Goal: Task Accomplishment & Management: Manage account settings

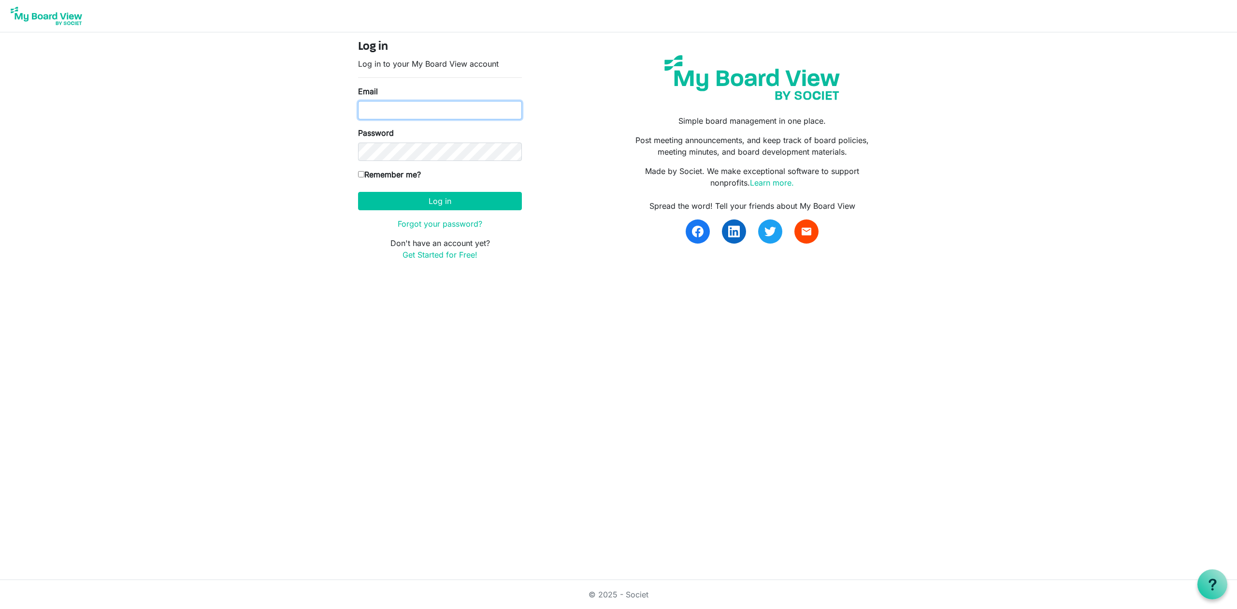
click at [387, 108] on input "Email" at bounding box center [440, 110] width 164 height 18
type input "mike@integralorg.ca"
click at [384, 174] on label "Remember me?" at bounding box center [389, 175] width 63 height 12
click at [364, 174] on input "Remember me?" at bounding box center [361, 174] width 6 height 6
checkbox input "true"
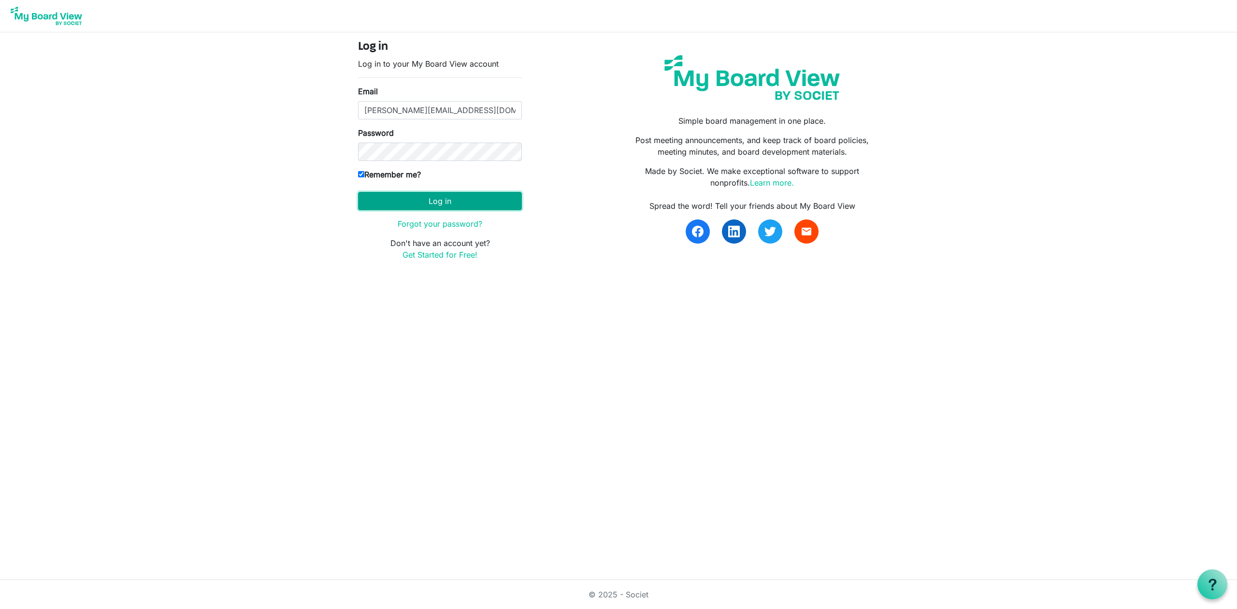
click at [429, 203] on button "Log in" at bounding box center [440, 201] width 164 height 18
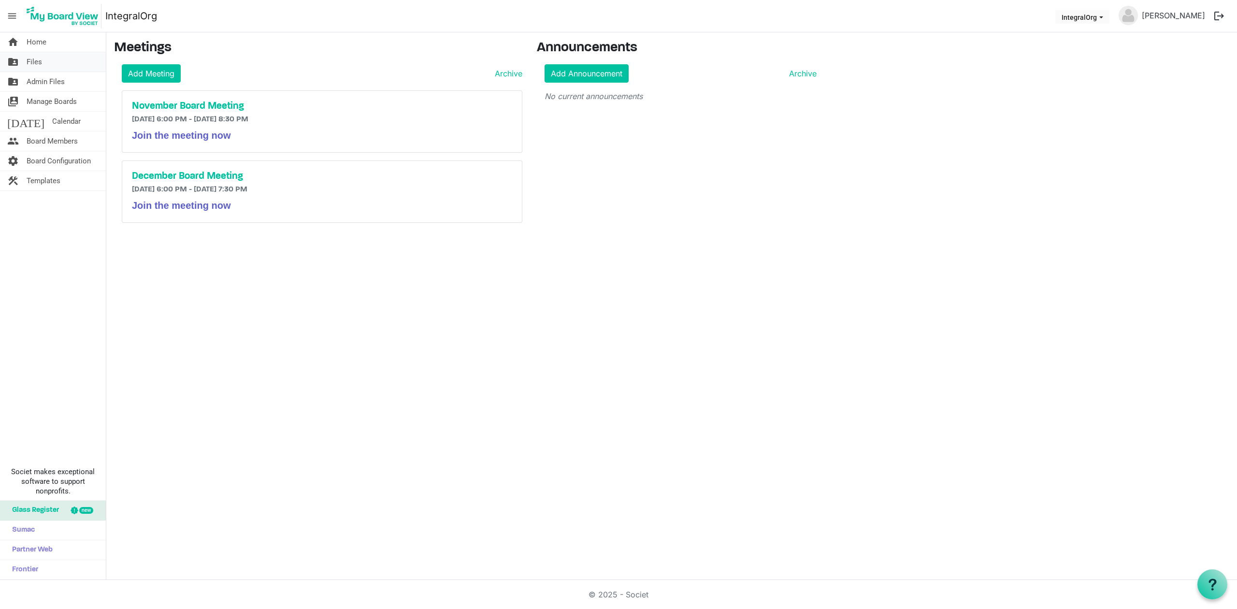
click at [28, 59] on span "Files" at bounding box center [34, 61] width 15 height 19
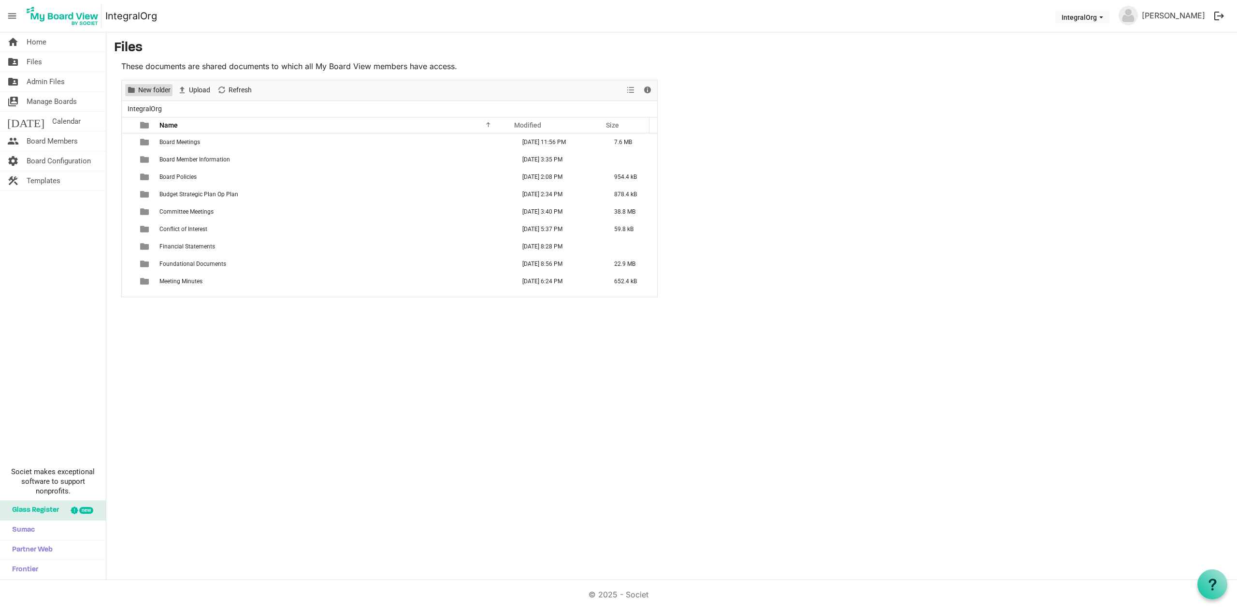
click at [151, 95] on span "New folder" at bounding box center [154, 90] width 34 height 12
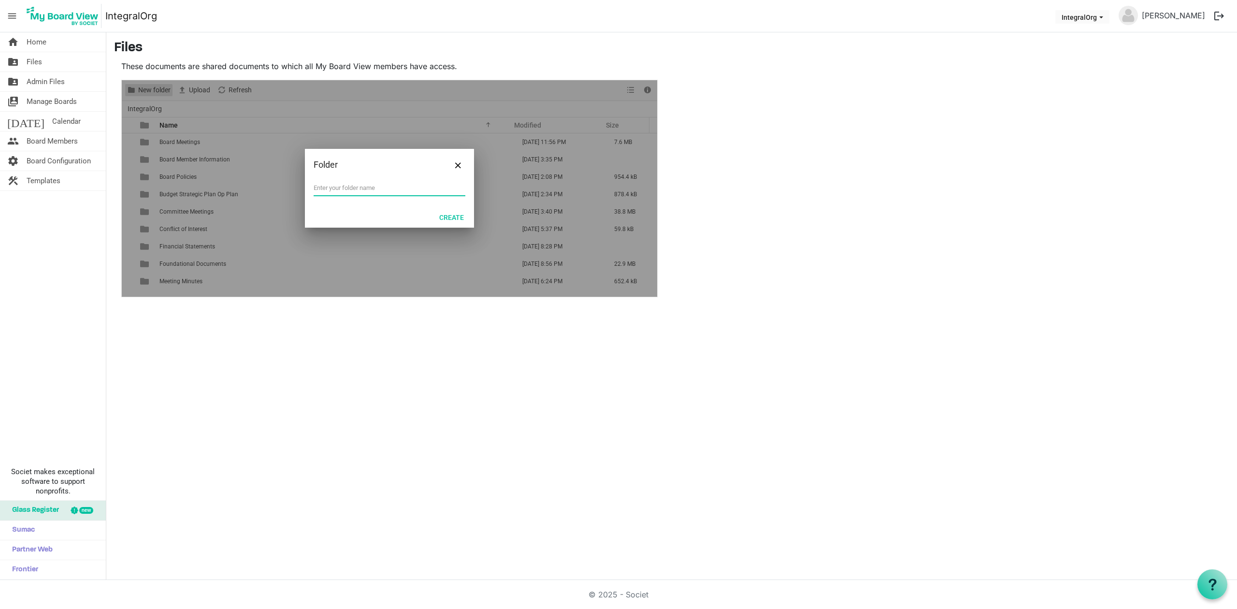
type input "M"
type input "Orient"
click at [438, 214] on button "Create" at bounding box center [451, 217] width 37 height 14
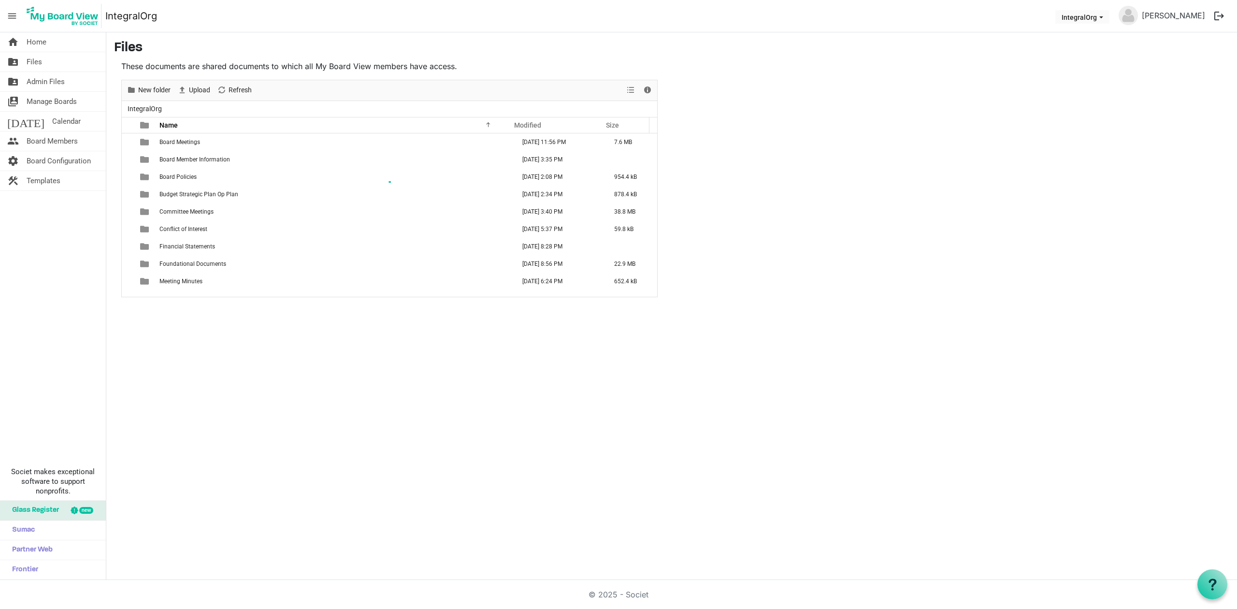
scroll to position [11, 0]
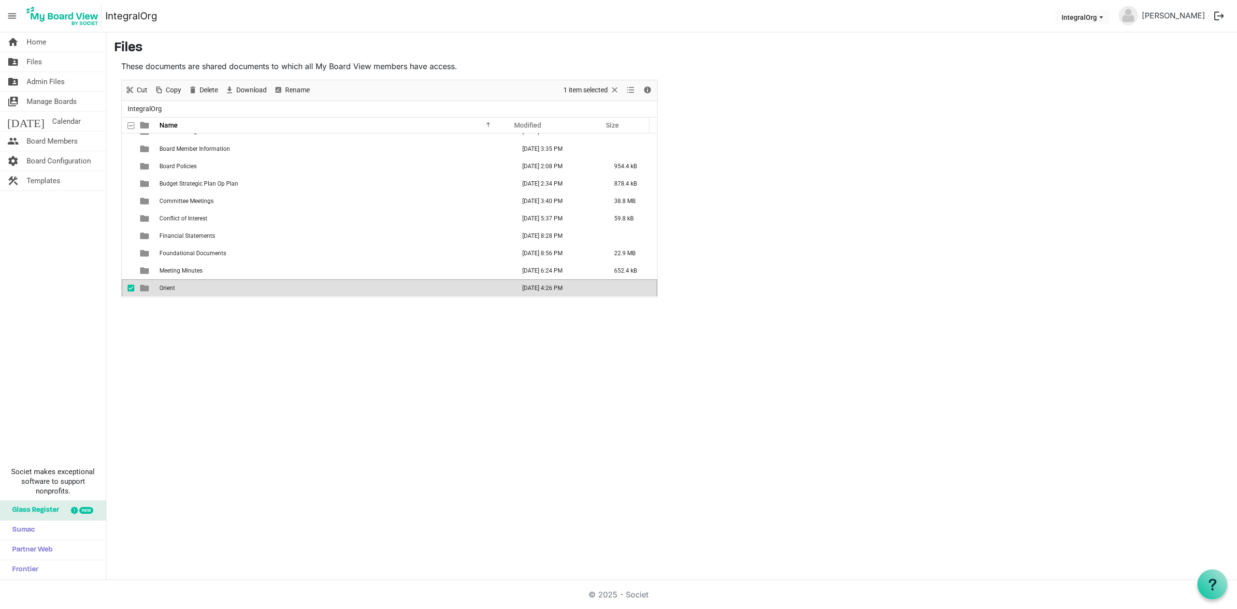
click at [172, 287] on span "Orient" at bounding box center [166, 288] width 15 height 7
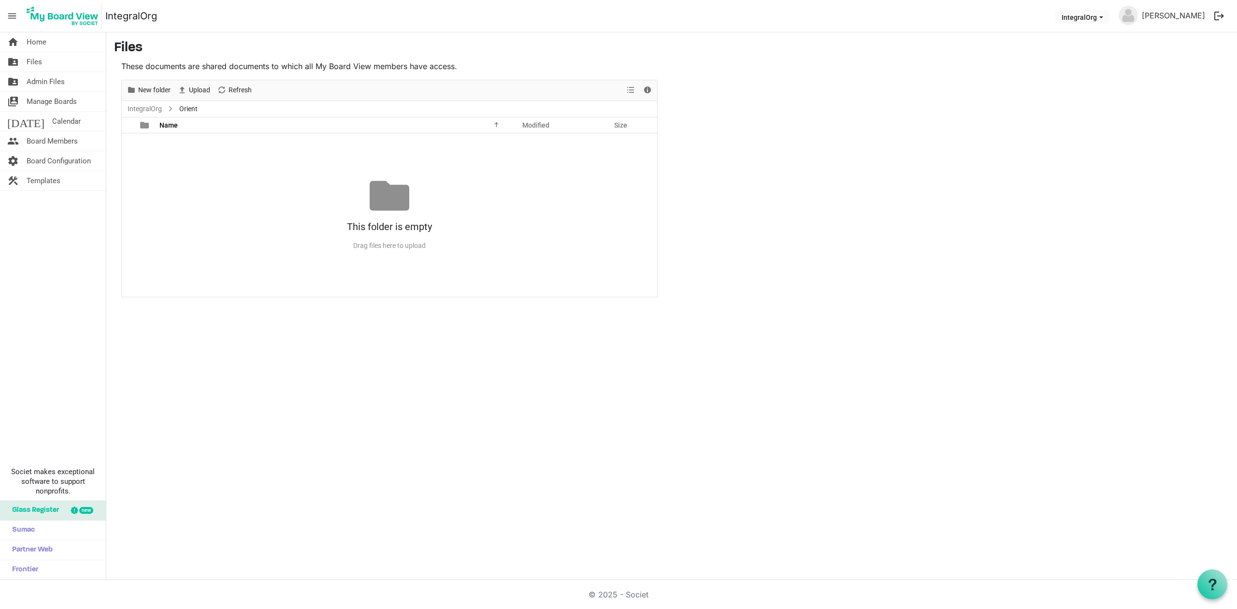
scroll to position [0, 0]
click at [190, 91] on span "Upload" at bounding box center [199, 90] width 23 height 12
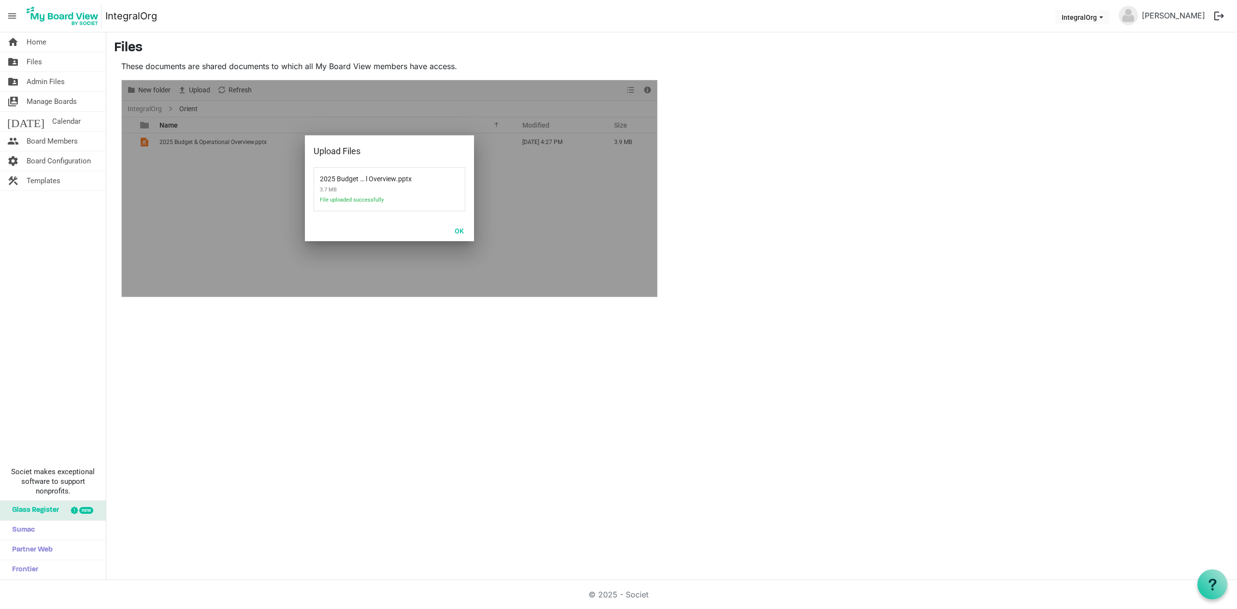
click at [472, 232] on div "OK" at bounding box center [389, 230] width 169 height 21
click at [457, 230] on button "OK" at bounding box center [459, 231] width 22 height 14
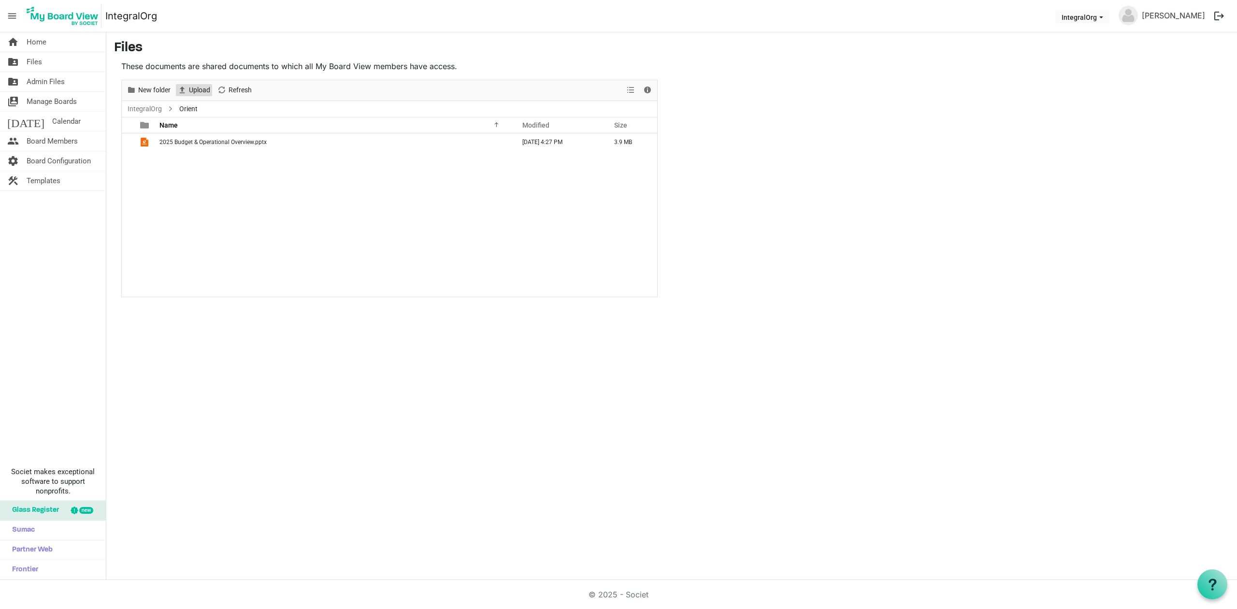
click at [191, 89] on span "Upload" at bounding box center [199, 90] width 23 height 12
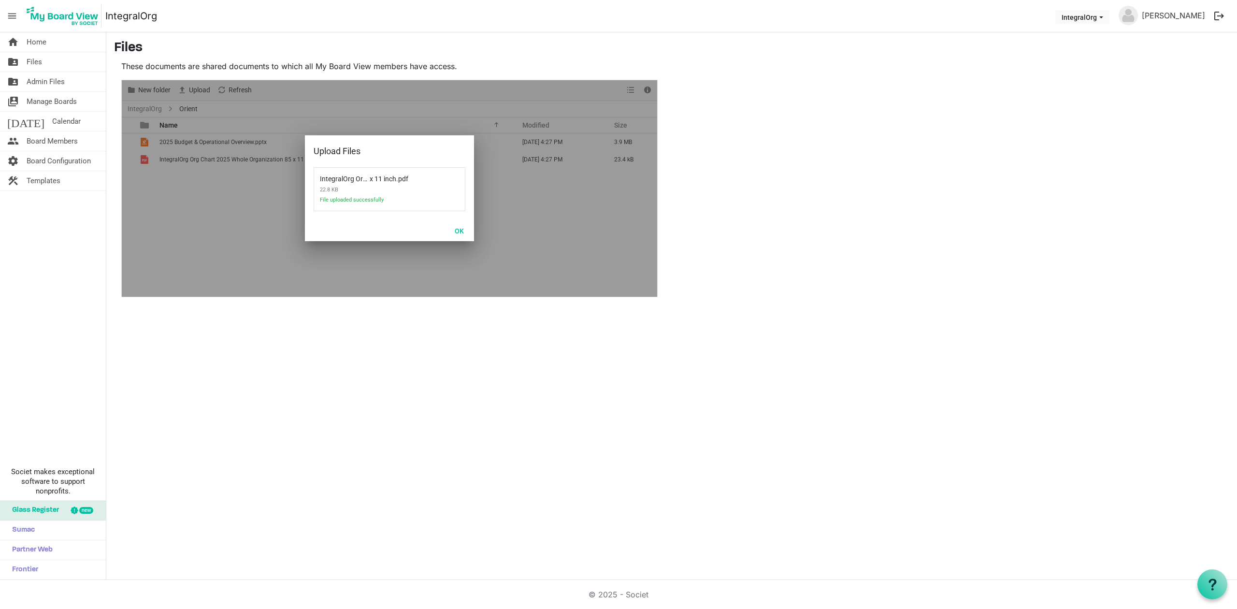
click at [190, 89] on div at bounding box center [389, 188] width 535 height 216
click at [460, 231] on button "OK" at bounding box center [459, 231] width 22 height 14
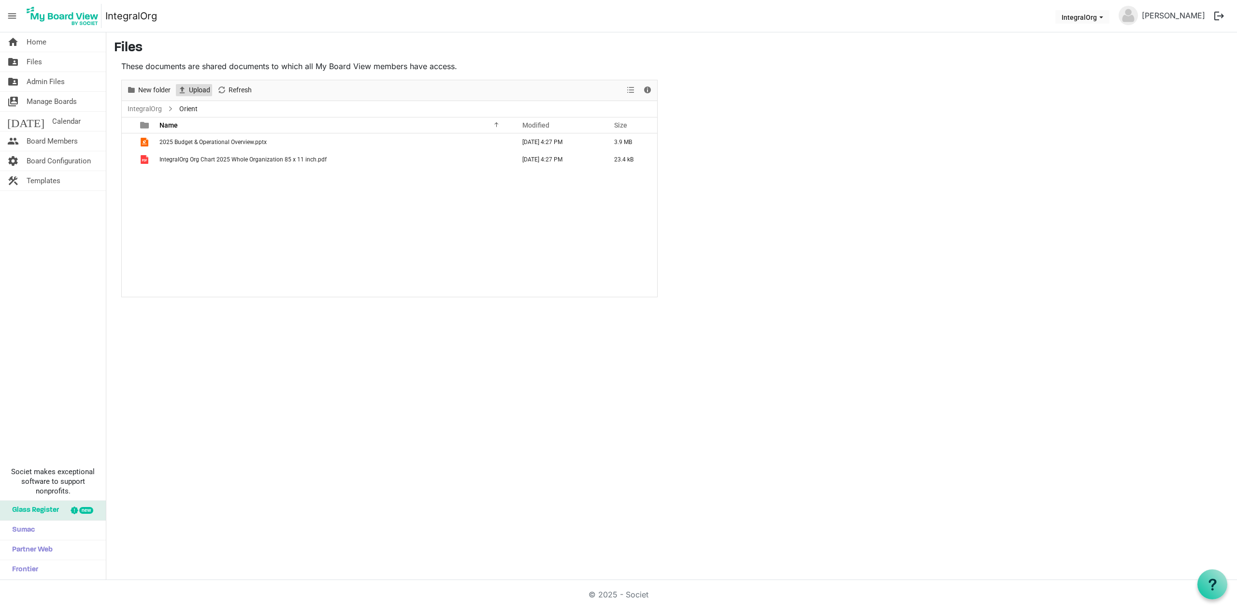
click at [197, 95] on span "Upload" at bounding box center [199, 90] width 23 height 12
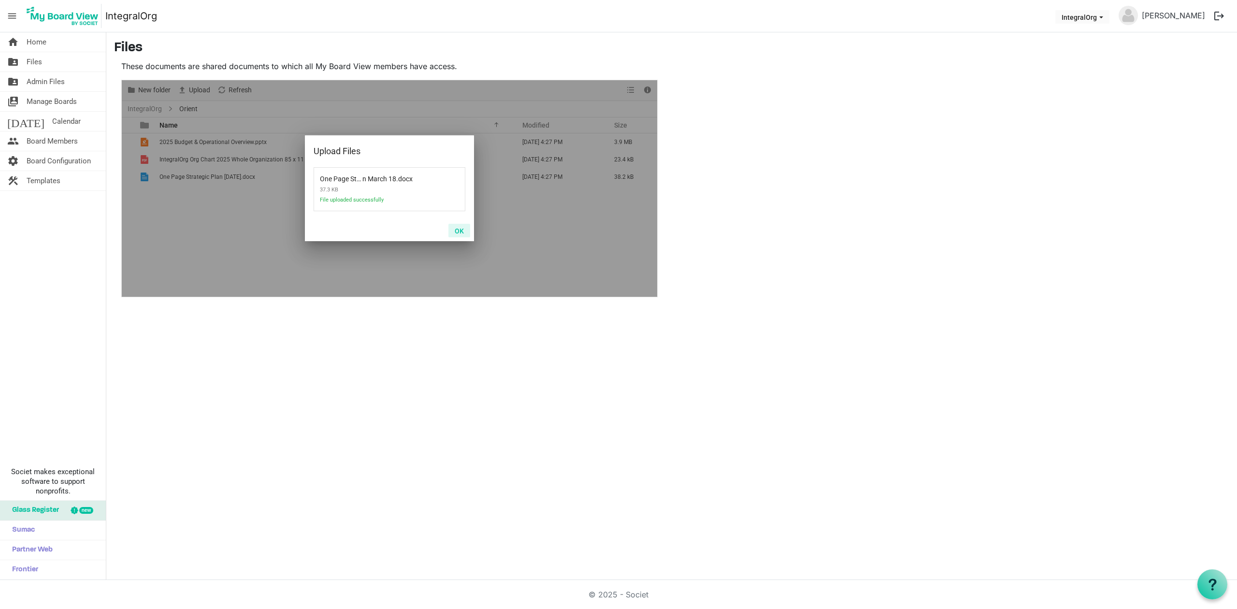
click at [460, 237] on button "OK" at bounding box center [459, 231] width 22 height 14
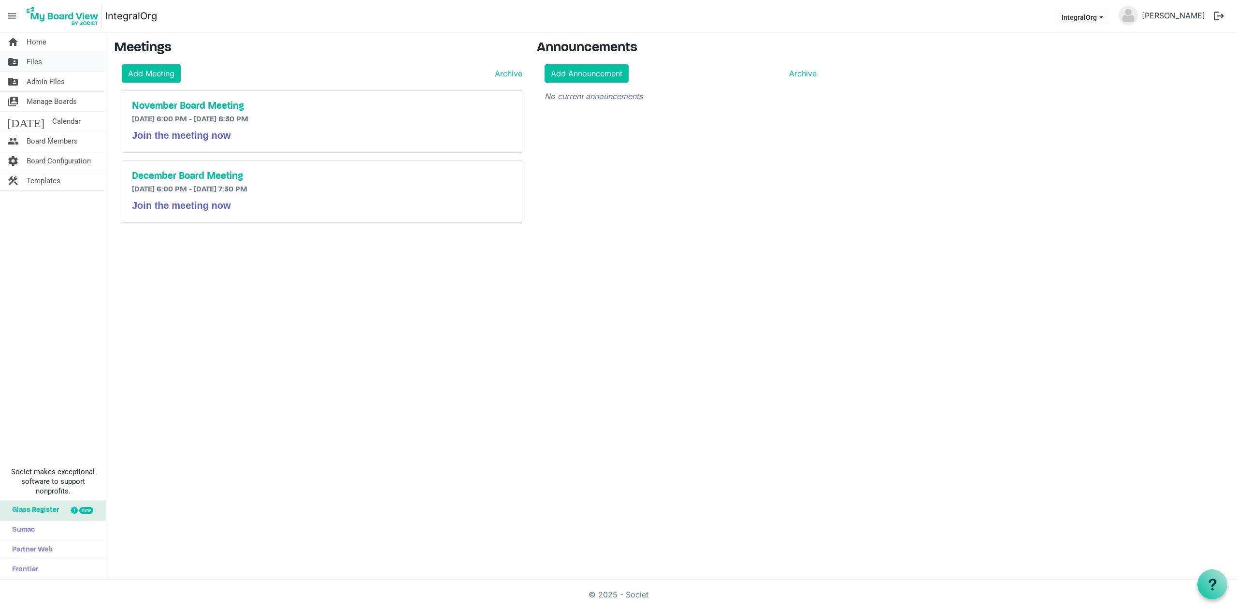
click at [45, 60] on link "folder_shared Files" at bounding box center [53, 61] width 106 height 19
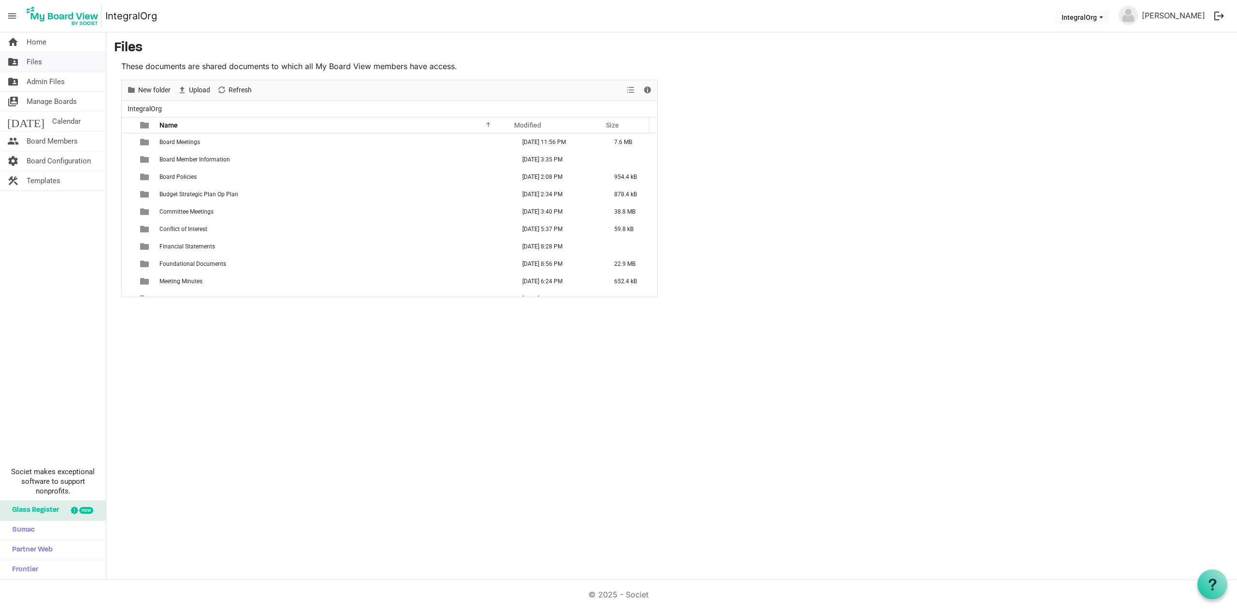
click at [20, 57] on link "folder_shared Files" at bounding box center [53, 61] width 106 height 19
click at [157, 289] on td "Orient" at bounding box center [335, 287] width 356 height 17
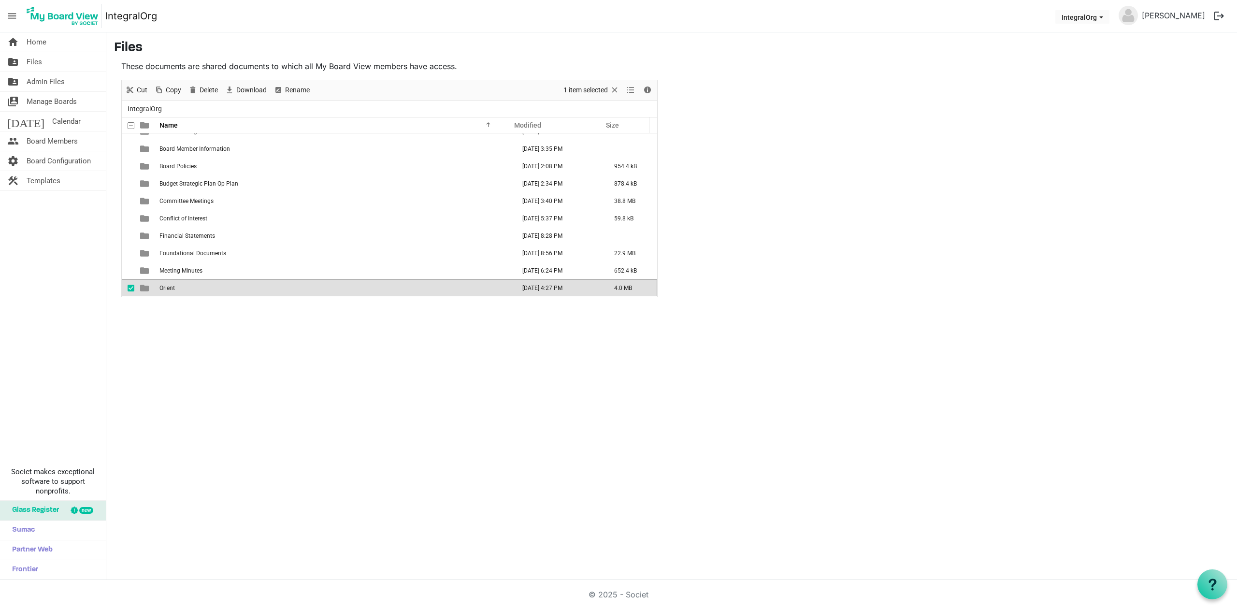
click at [157, 289] on td "Orient" at bounding box center [335, 287] width 356 height 17
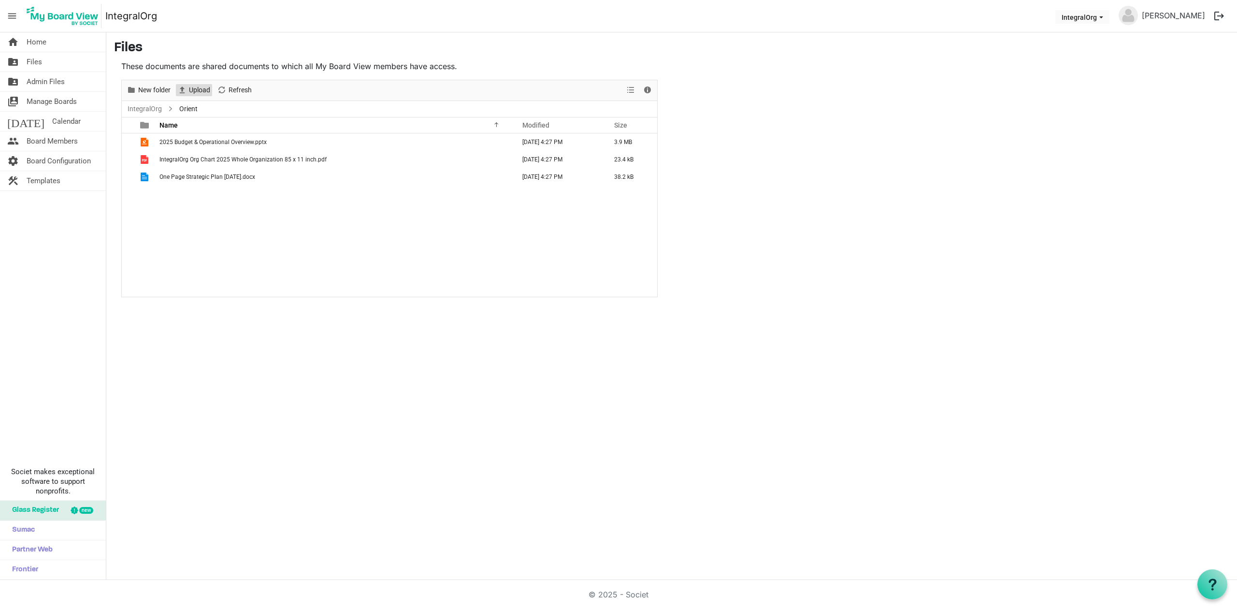
click at [207, 95] on span "Upload" at bounding box center [199, 90] width 23 height 12
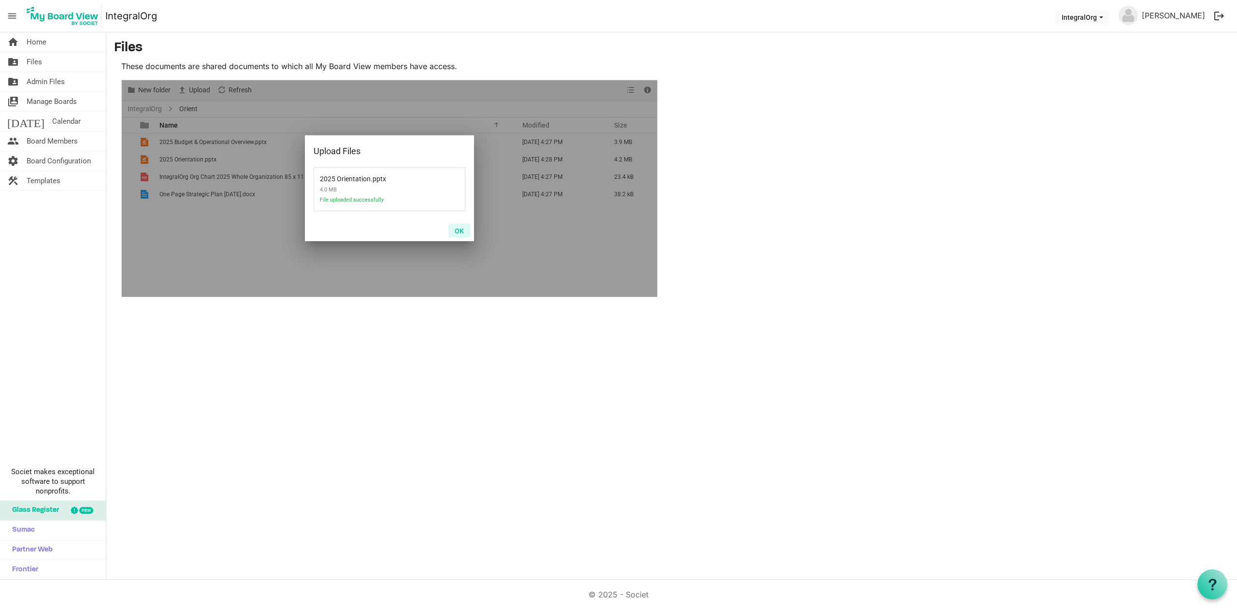
click at [461, 230] on button "OK" at bounding box center [459, 231] width 22 height 14
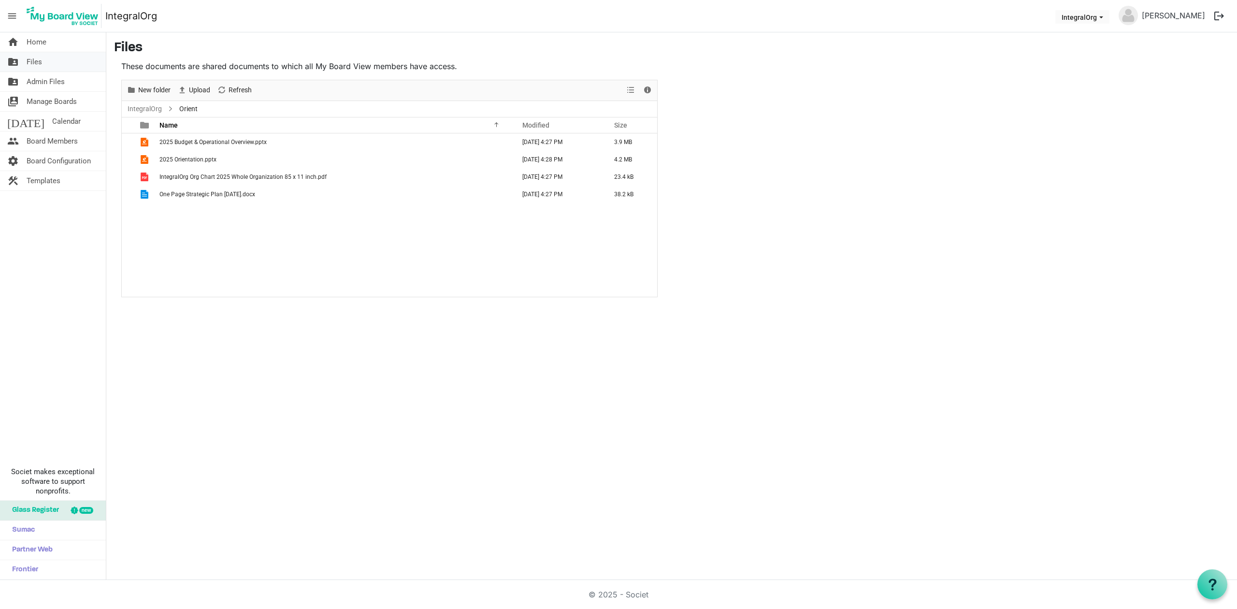
click at [40, 67] on span "Files" at bounding box center [34, 61] width 15 height 19
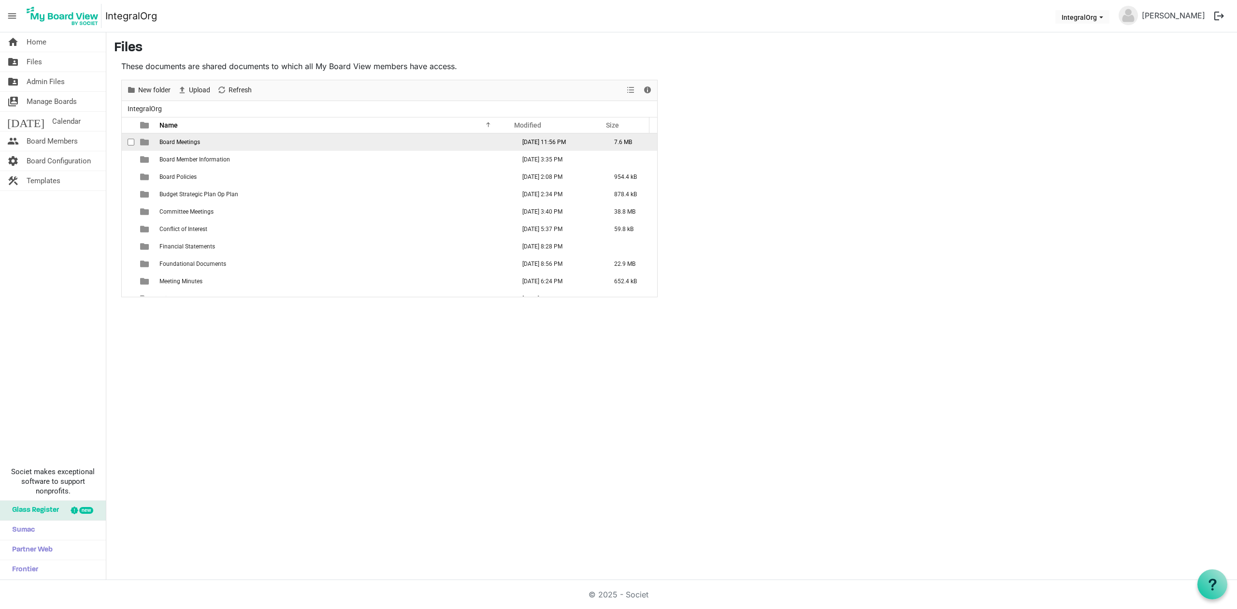
click at [184, 143] on span "Board Meetings" at bounding box center [179, 142] width 41 height 7
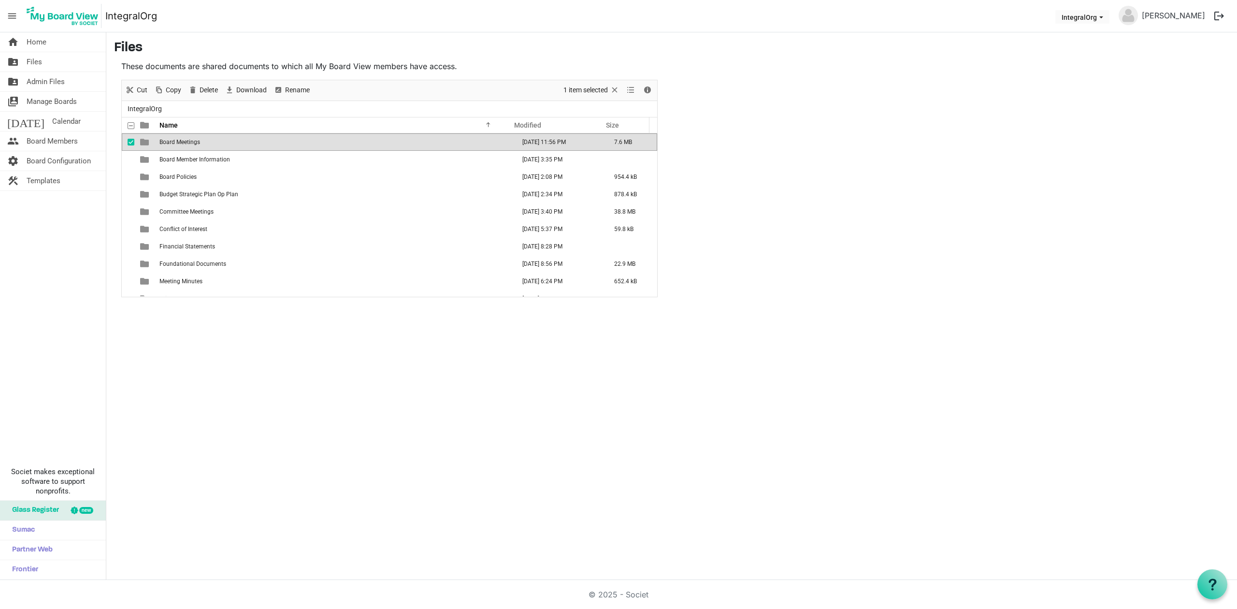
click at [184, 143] on span "Board Meetings" at bounding box center [179, 142] width 41 height 7
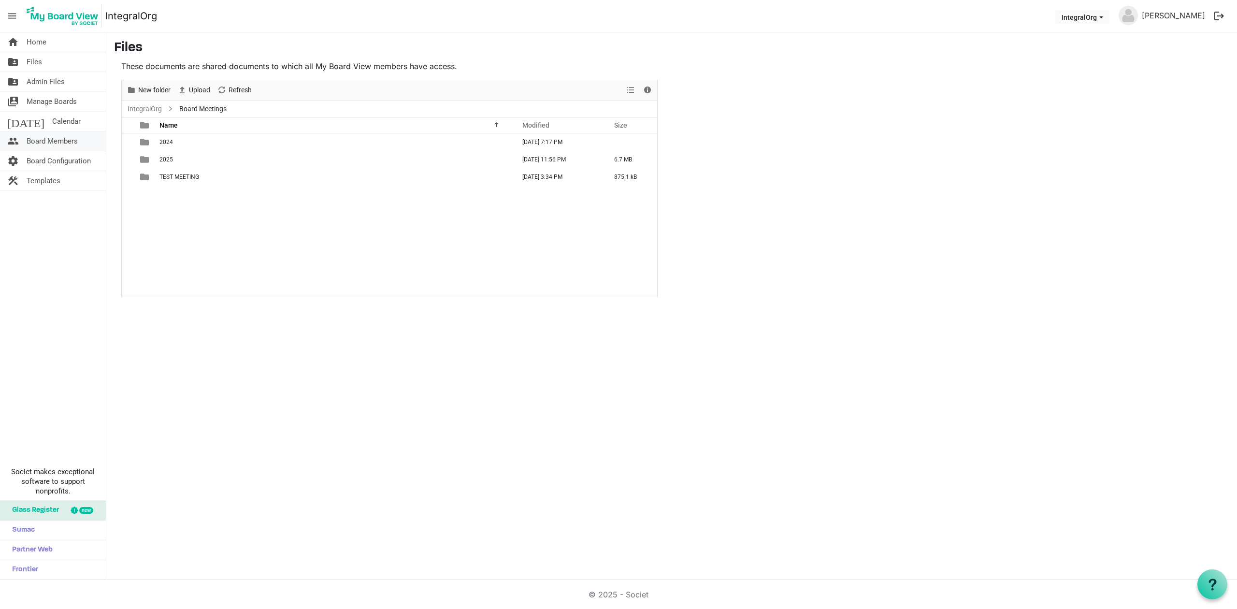
click at [51, 143] on span "Board Members" at bounding box center [52, 140] width 51 height 19
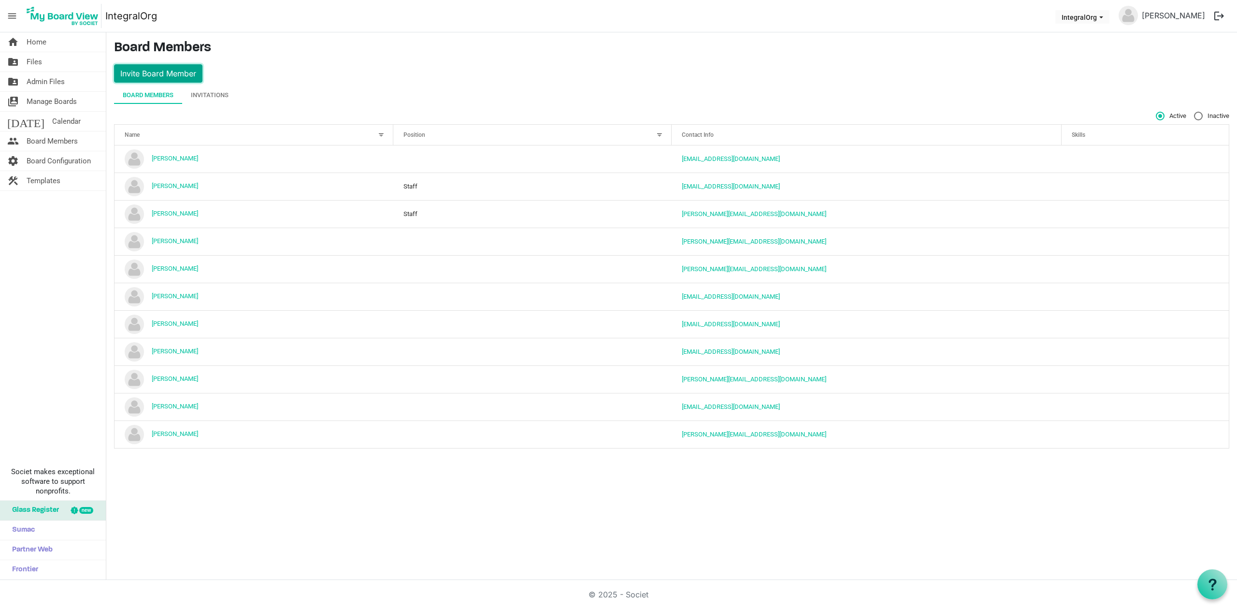
click at [139, 68] on button "Invite Board Member" at bounding box center [158, 73] width 88 height 18
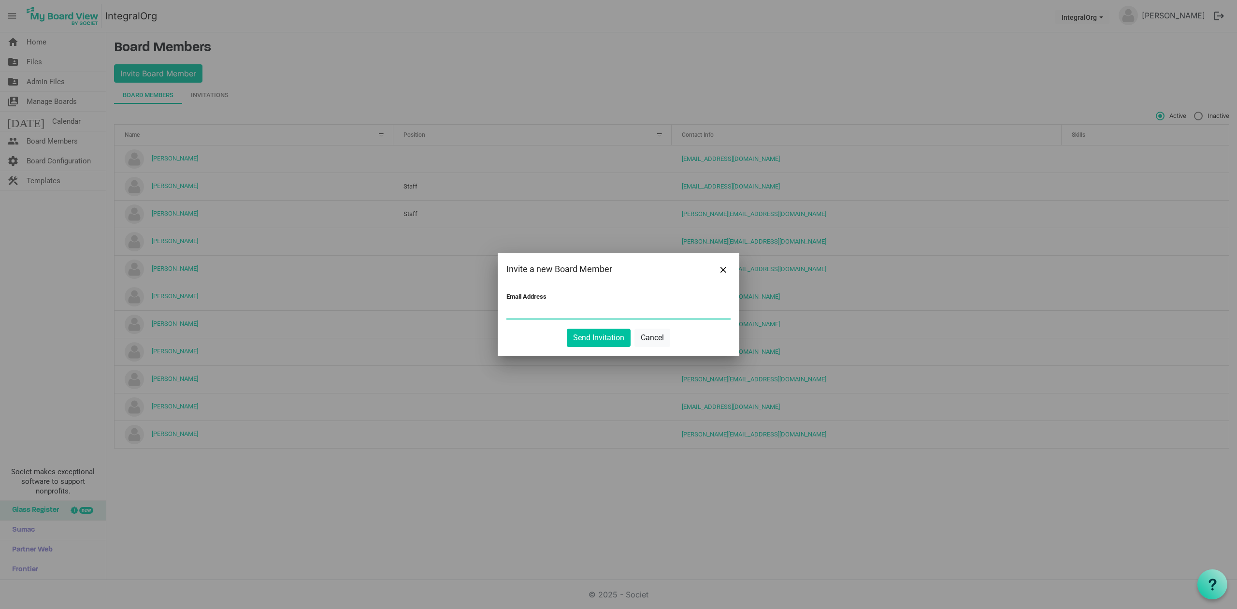
click at [547, 308] on input "Email Address" at bounding box center [618, 311] width 224 height 14
type input "margo@margolong.com"
click at [613, 341] on button "Send Invitation" at bounding box center [599, 338] width 64 height 18
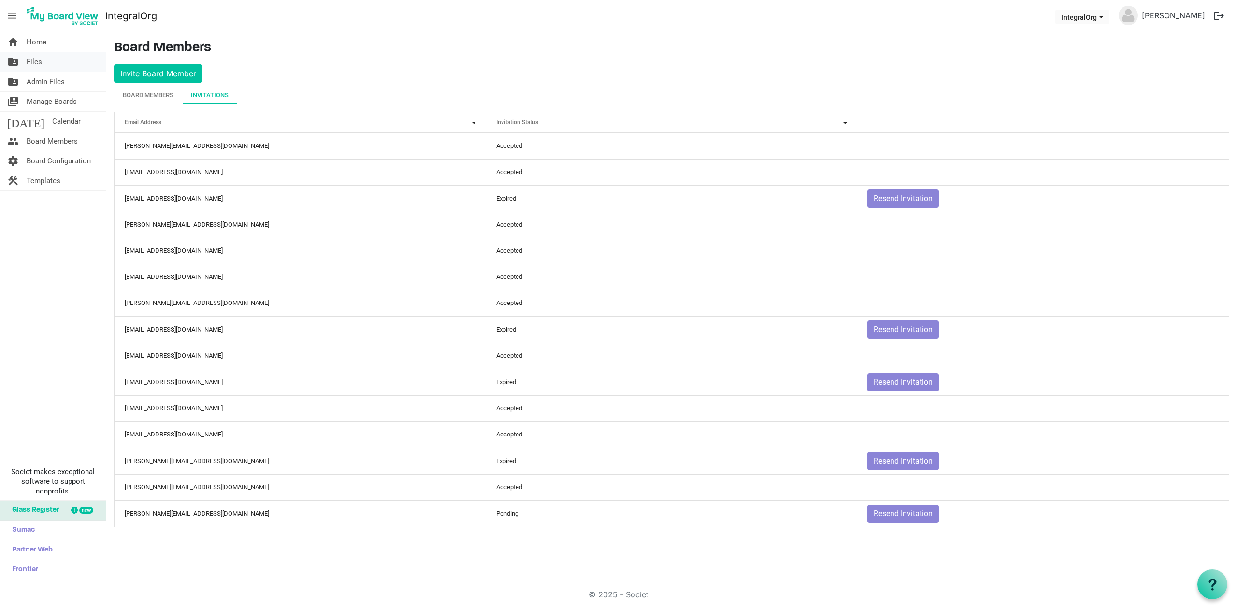
click at [33, 68] on span "Files" at bounding box center [34, 61] width 15 height 19
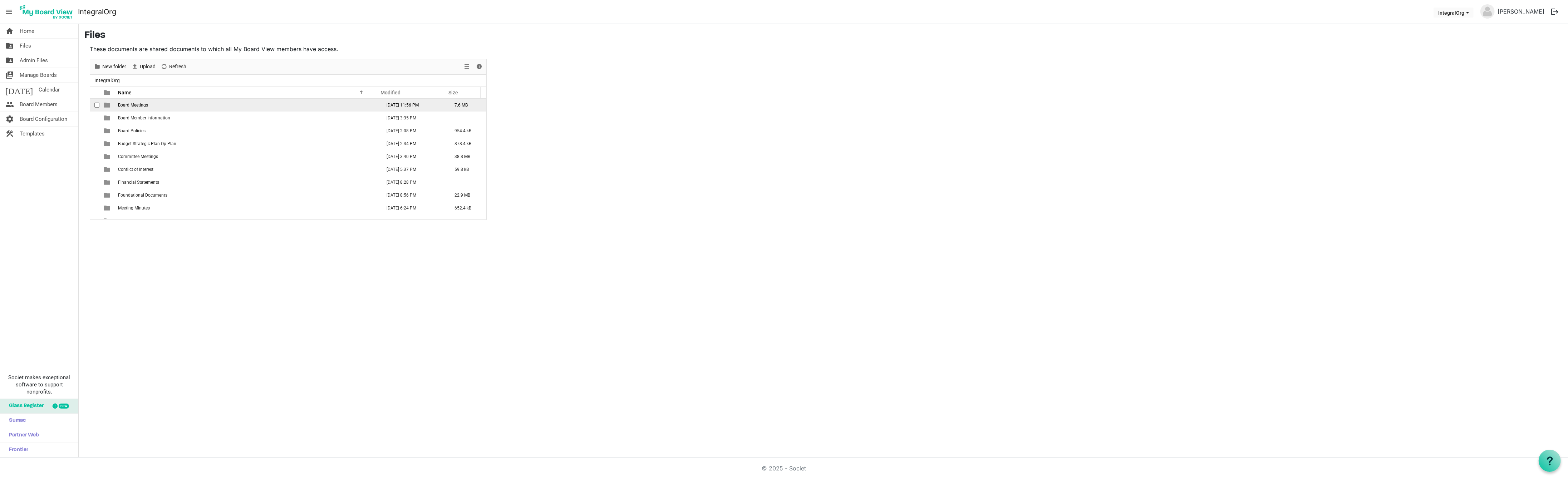
click at [139, 108] on td "Board Meetings" at bounding box center [248, 104] width 264 height 13
click at [124, 122] on td "2025" at bounding box center [248, 118] width 264 height 13
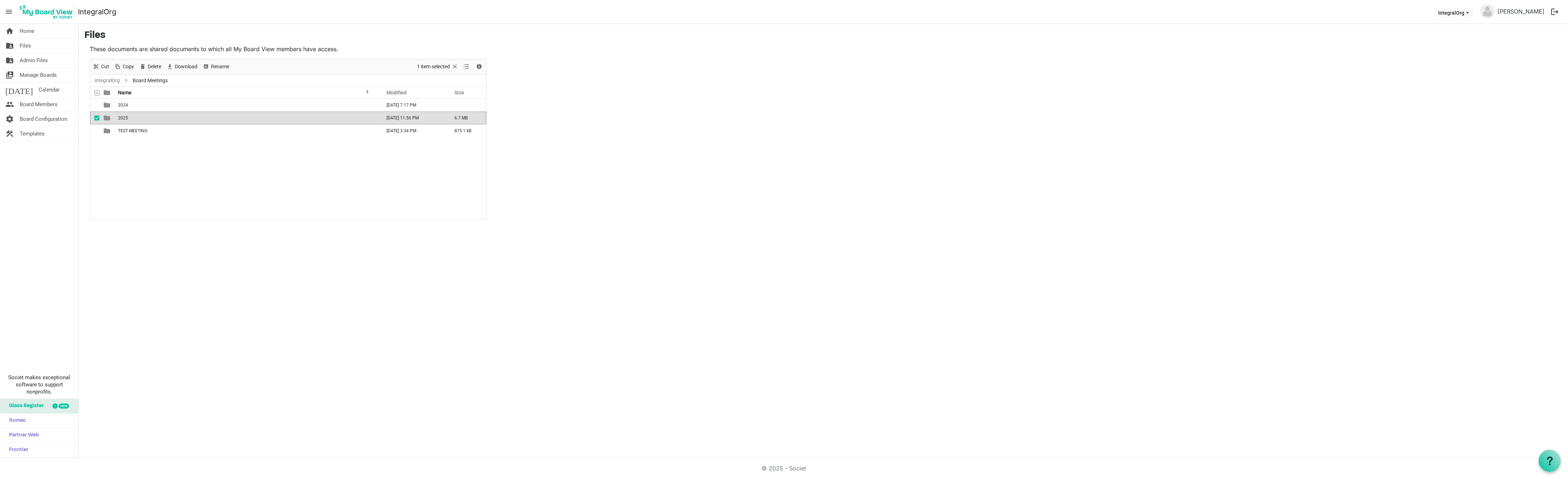
click at [124, 122] on td "2025" at bounding box center [248, 118] width 264 height 13
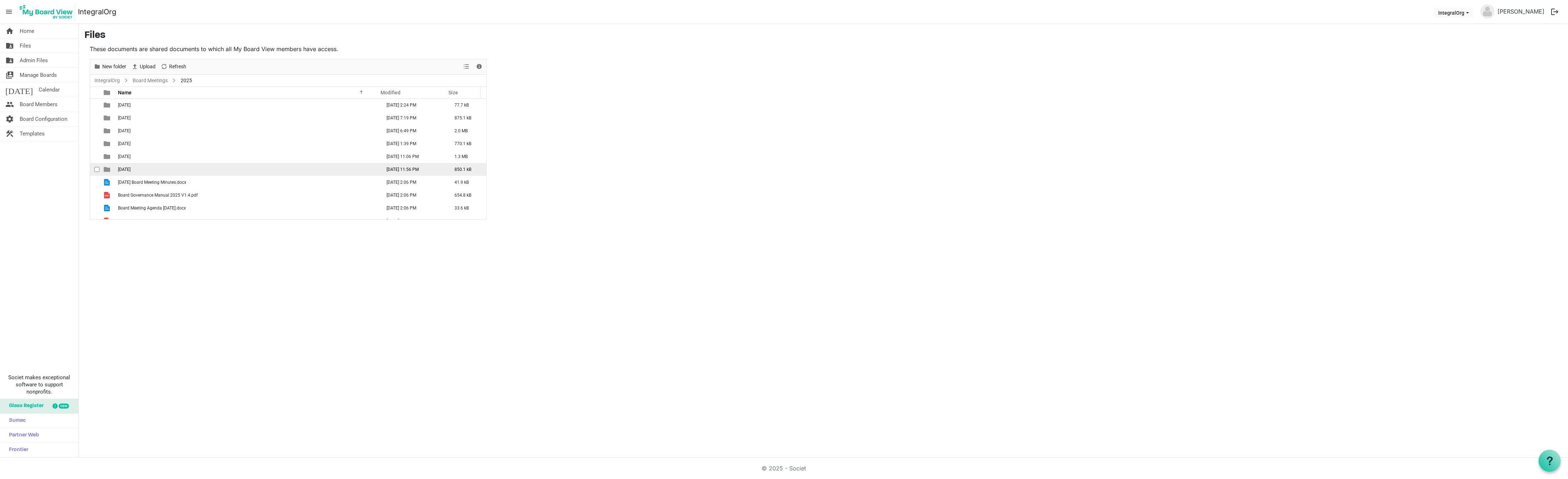
click at [122, 167] on span "September 23 2025" at bounding box center [124, 170] width 13 height 5
click at [98, 170] on span "checkbox" at bounding box center [97, 170] width 5 height 5
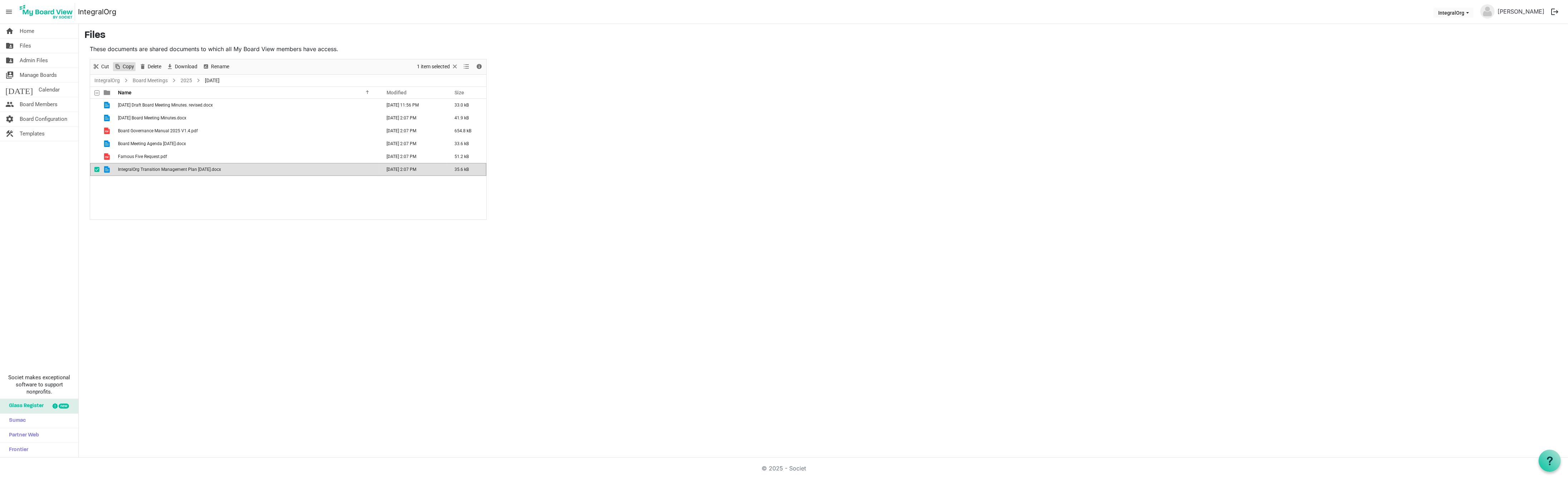
click at [130, 63] on span "Copy" at bounding box center [128, 67] width 13 height 9
click at [23, 47] on span "Files" at bounding box center [25, 45] width 11 height 14
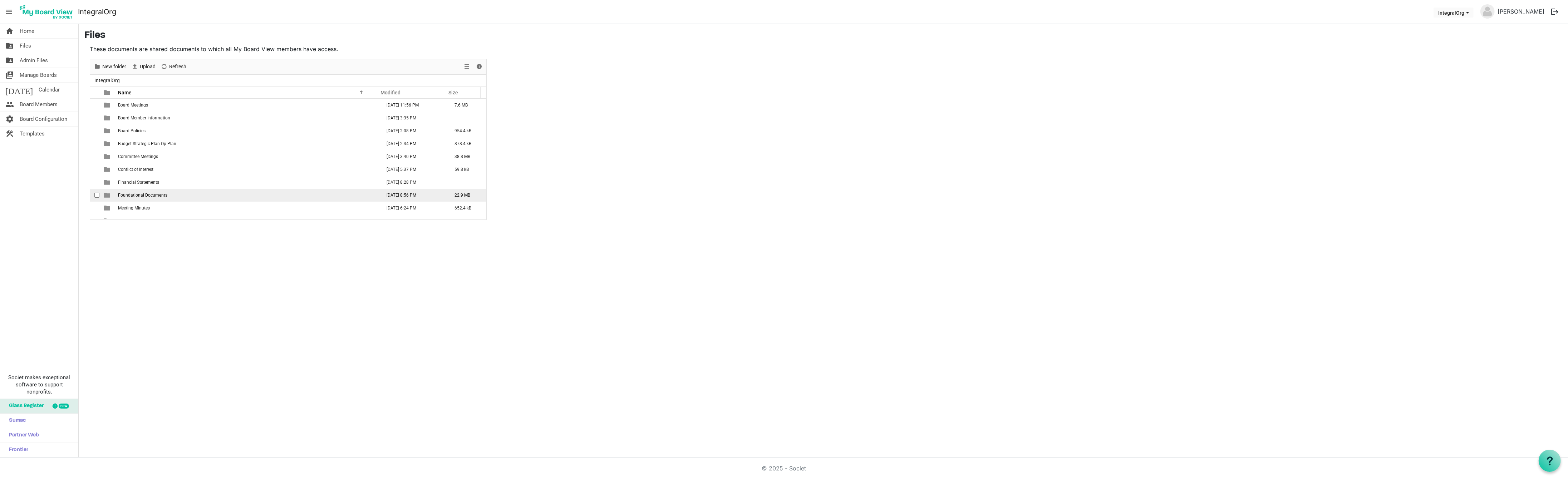
scroll to position [8, 0]
click at [138, 211] on td "Orient" at bounding box center [248, 212] width 264 height 13
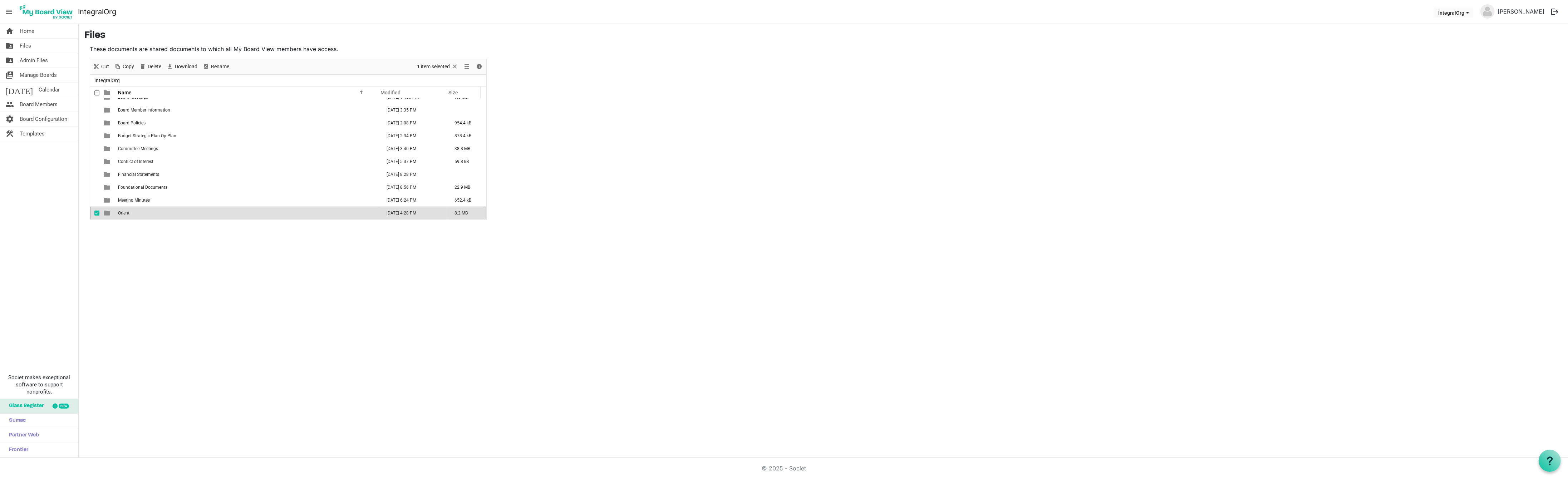
click at [138, 211] on td "Orient" at bounding box center [248, 212] width 264 height 13
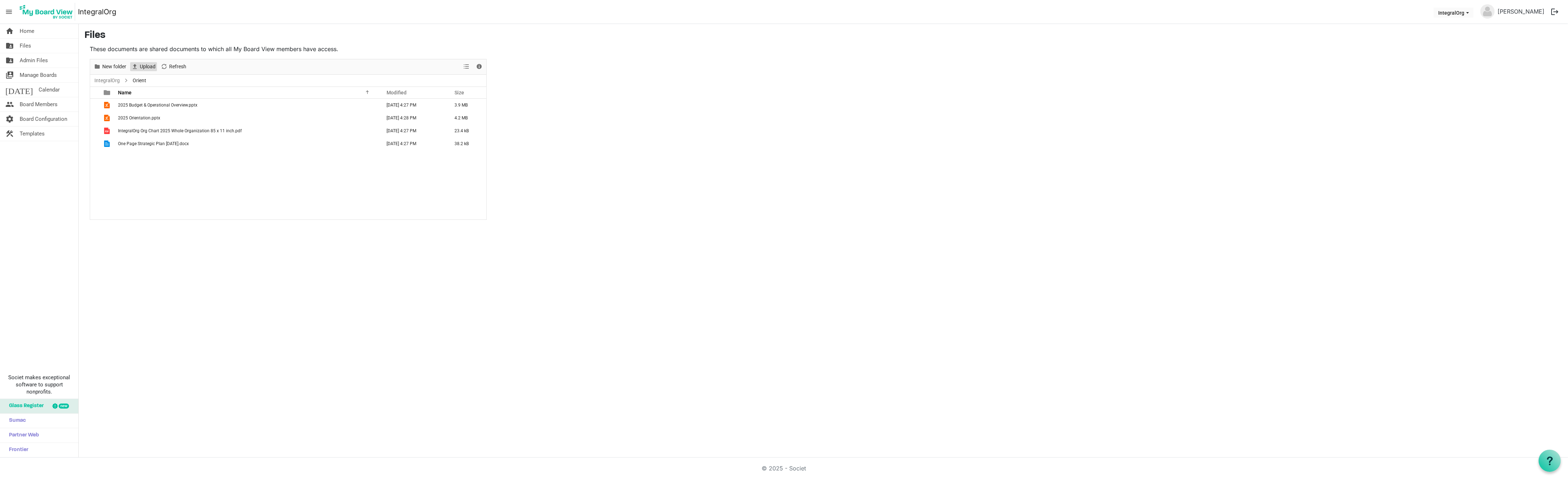
click at [149, 67] on span "Upload" at bounding box center [147, 67] width 17 height 9
click at [20, 44] on span "Files" at bounding box center [25, 45] width 11 height 14
click at [139, 108] on td "Board Meetings" at bounding box center [248, 104] width 264 height 13
click at [130, 121] on td "2025" at bounding box center [248, 118] width 264 height 13
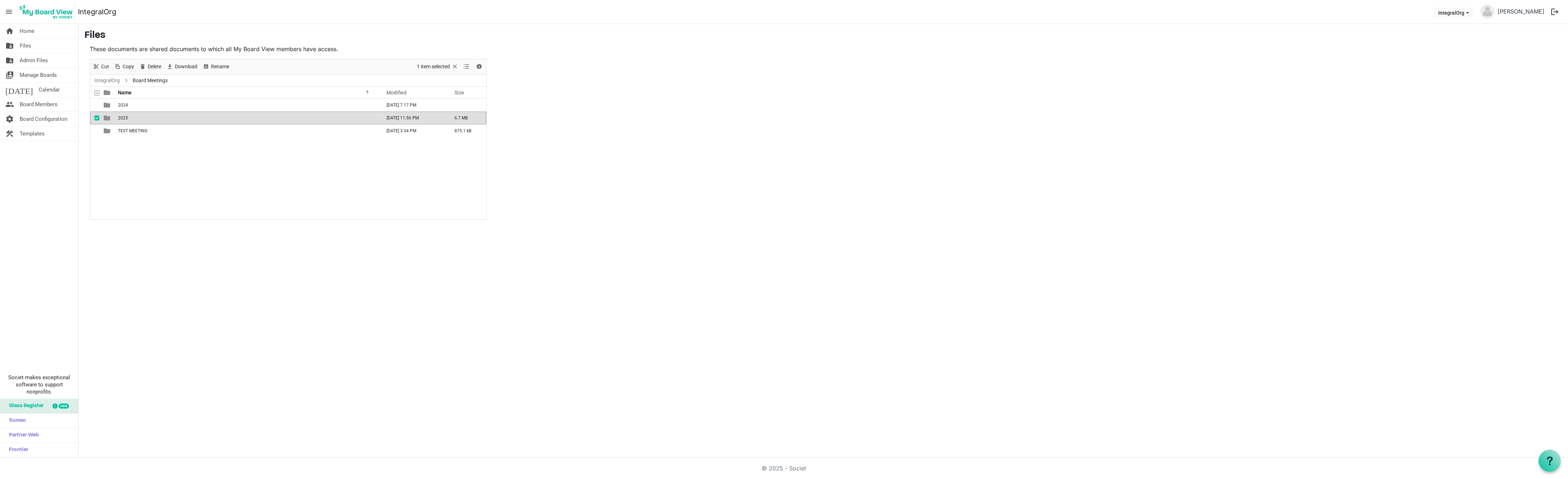
click at [130, 121] on td "2025" at bounding box center [248, 118] width 264 height 13
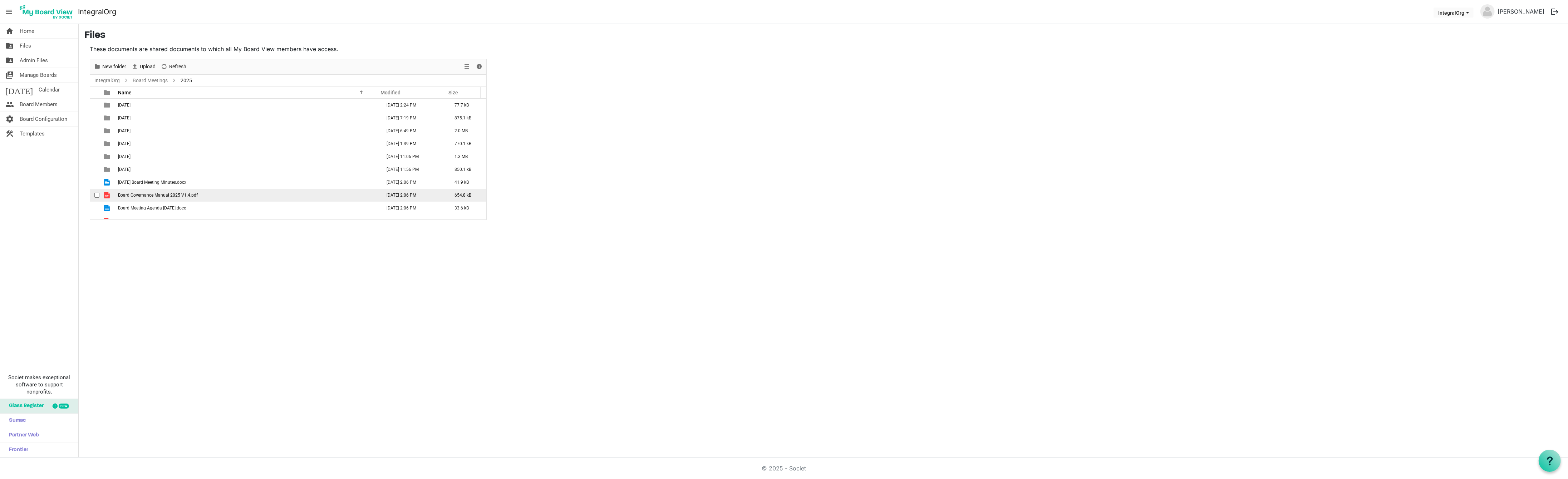
scroll to position [21, 0]
click at [98, 218] on td "checkbox" at bounding box center [95, 212] width 10 height 13
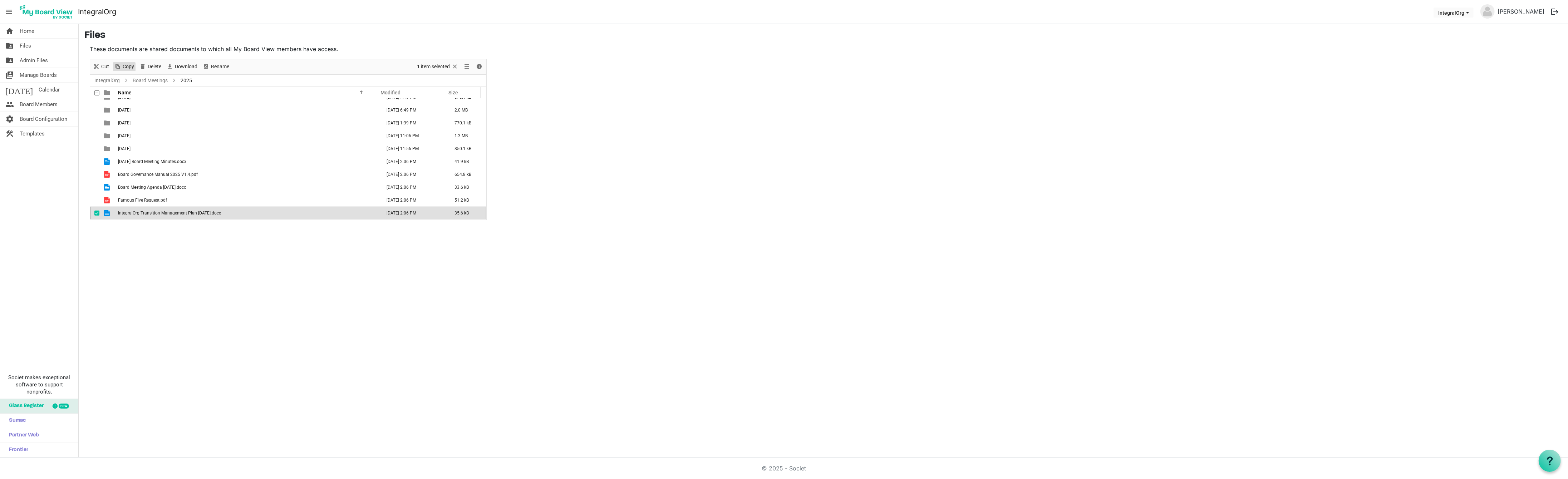
click at [123, 69] on span "Copy" at bounding box center [128, 67] width 13 height 9
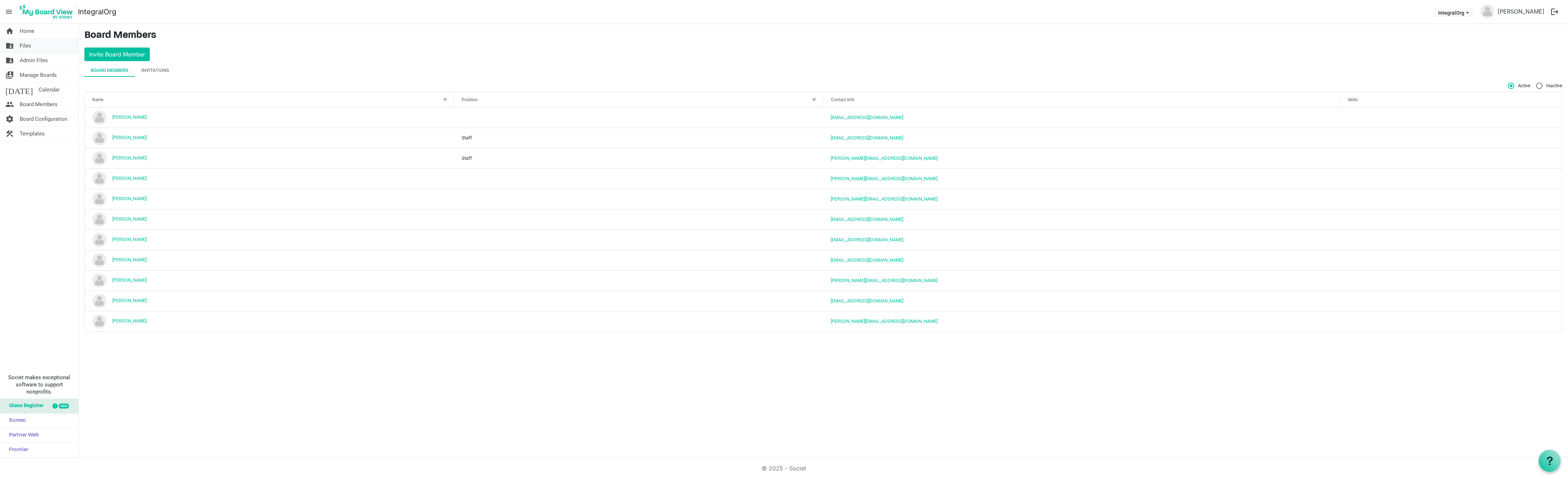
click at [21, 46] on span "Files" at bounding box center [25, 45] width 11 height 14
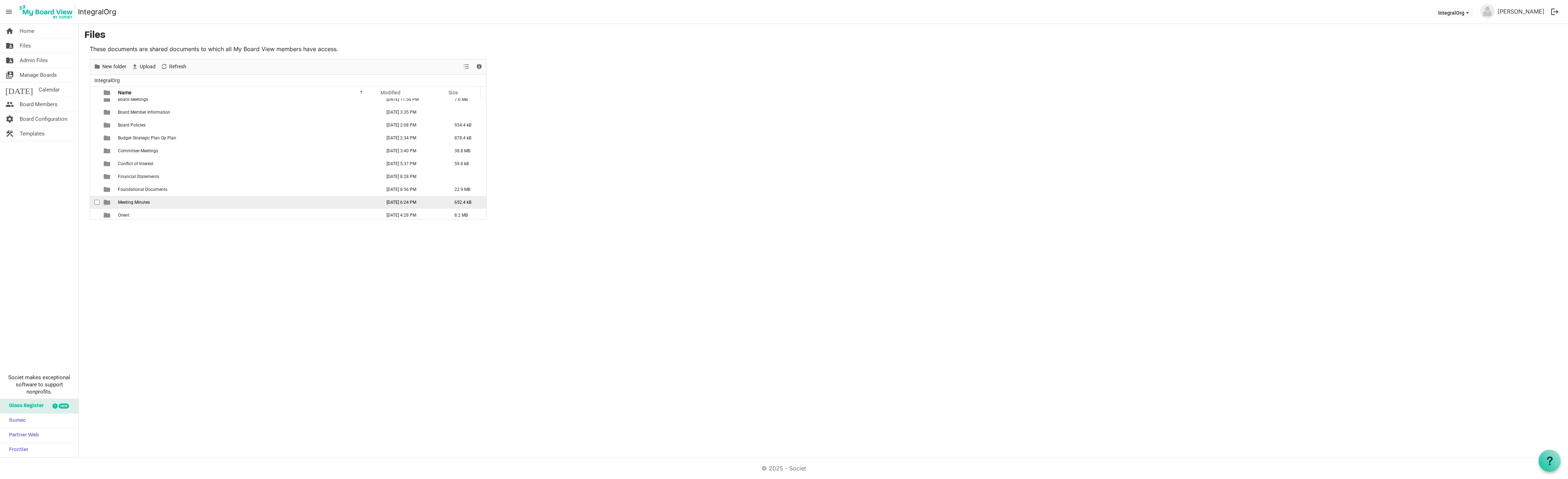
scroll to position [8, 0]
click at [134, 212] on td "Orient" at bounding box center [248, 212] width 264 height 13
click at [134, 212] on div at bounding box center [288, 139] width 396 height 160
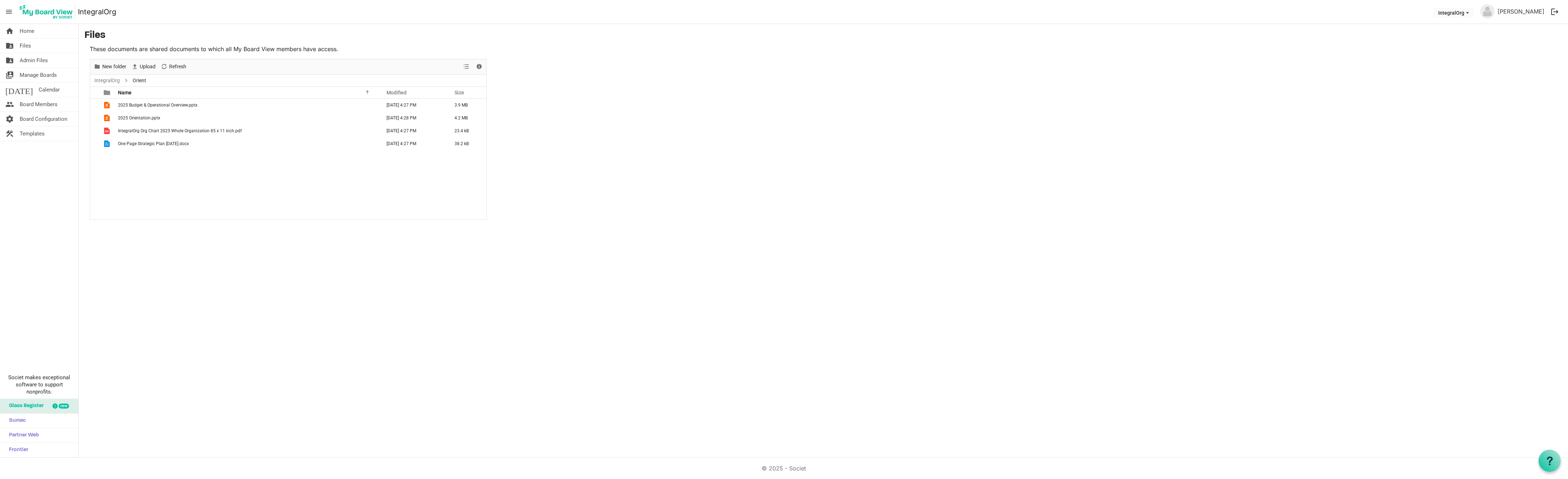
click at [139, 180] on div "2025 Budget & Operational Overview.pptx September 30, 2025 4:27 PM 3.9 MB 2025 …" at bounding box center [288, 158] width 396 height 121
click at [30, 48] on span "Files" at bounding box center [25, 45] width 11 height 14
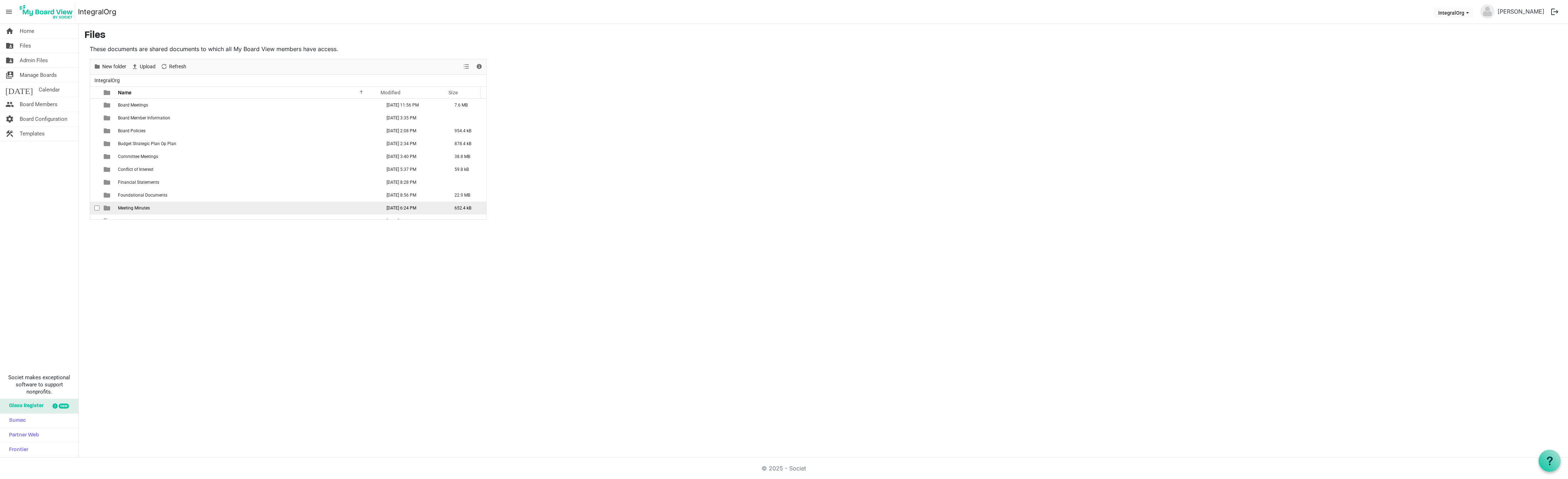
click at [133, 207] on span "Meeting Minutes" at bounding box center [133, 208] width 32 height 5
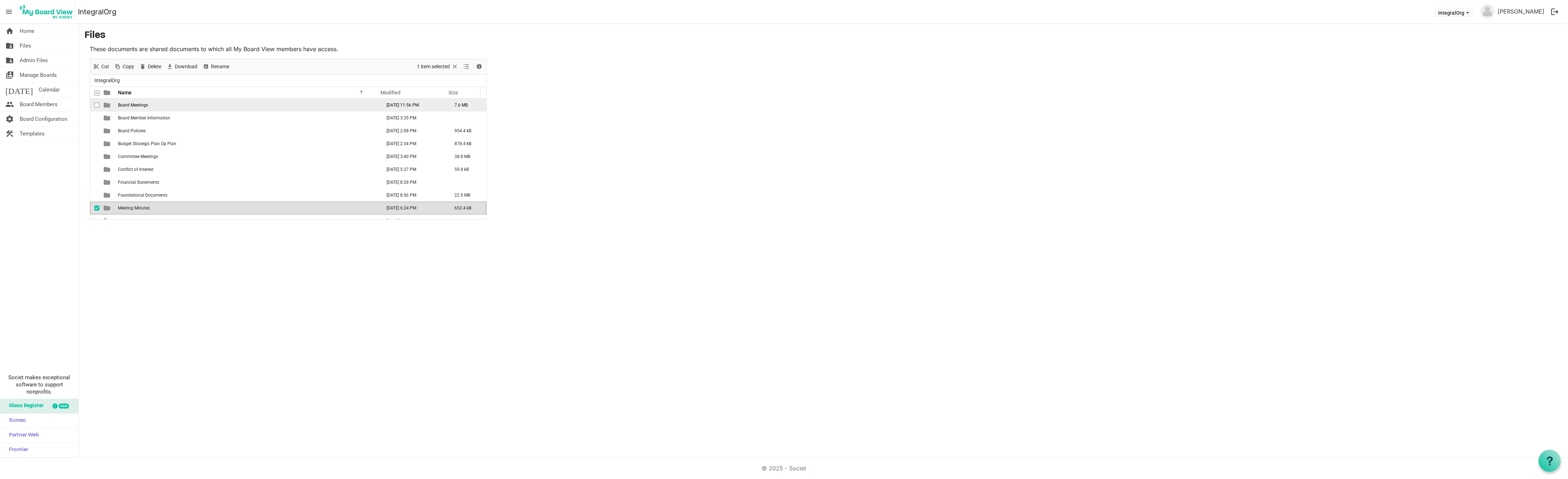
click at [135, 105] on span "Board Meetings" at bounding box center [133, 105] width 30 height 5
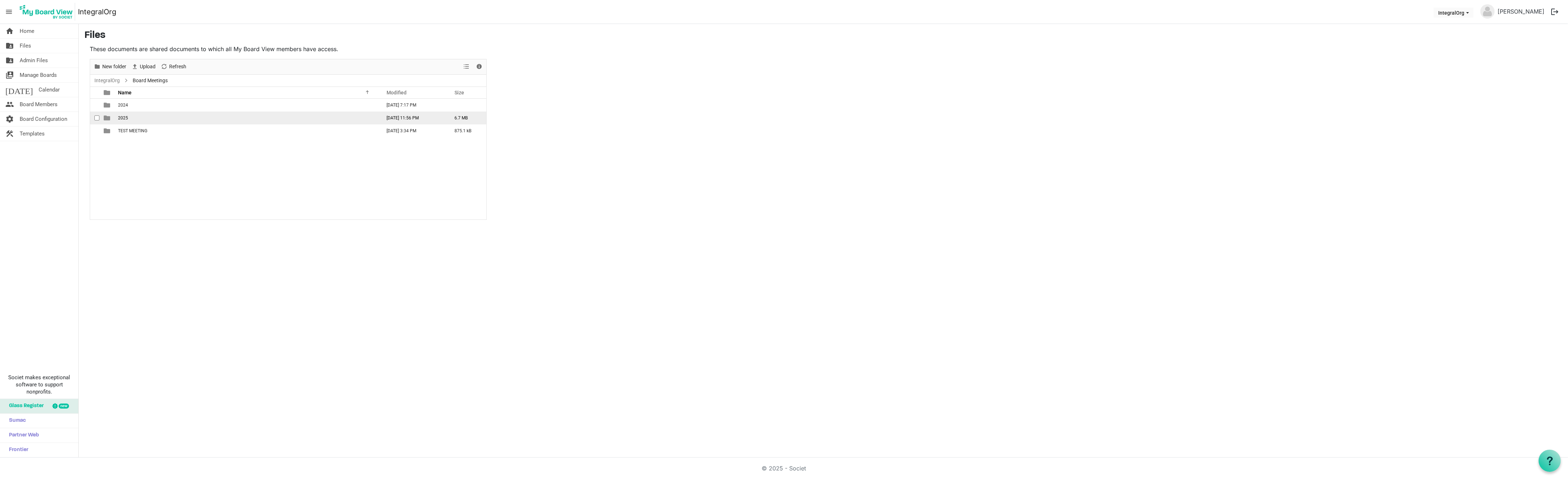
click at [121, 118] on span "2025" at bounding box center [123, 118] width 10 height 5
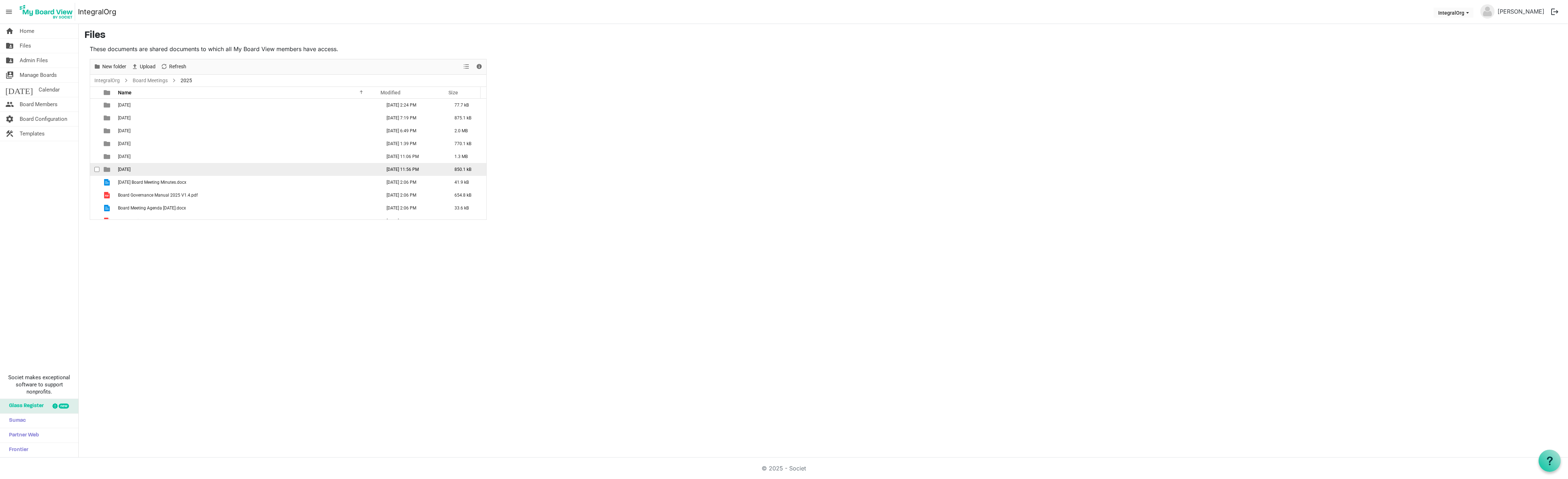
click at [130, 172] on span "[DATE]" at bounding box center [124, 170] width 13 height 5
click at [121, 169] on span "IntegralOrg Transition Management Plan [DATE].docx" at bounding box center [169, 170] width 103 height 5
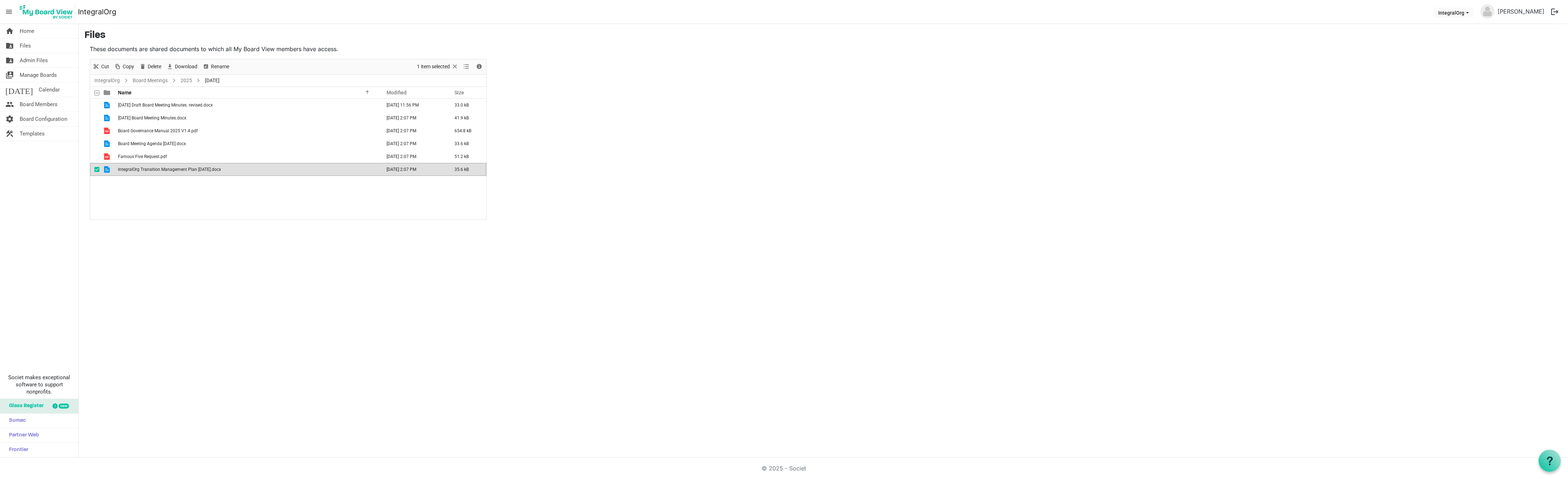
click at [121, 169] on span "IntegralOrg Transition Management Plan [DATE].docx" at bounding box center [169, 170] width 103 height 5
